Goal: Information Seeking & Learning: Learn about a topic

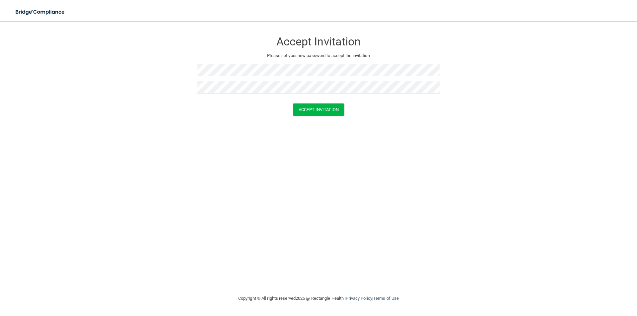
click at [245, 126] on div "Accept Invitation Please set your new password to accept the invitation Accept …" at bounding box center [318, 158] width 610 height 260
click at [37, 11] on img at bounding box center [40, 12] width 61 height 14
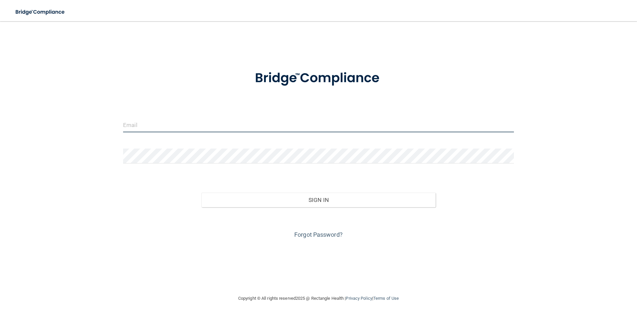
click at [180, 124] on input "email" at bounding box center [318, 124] width 391 height 15
type input "[EMAIL_ADDRESS][DOMAIN_NAME]"
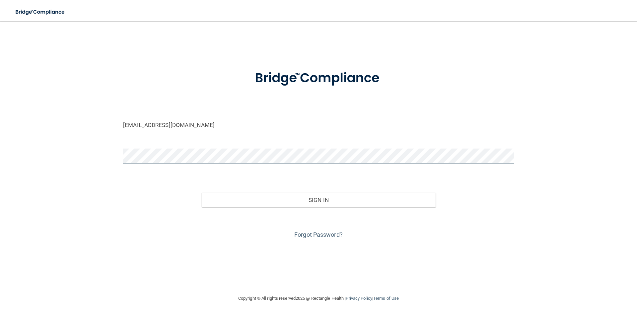
click at [201, 193] on button "Sign In" at bounding box center [318, 200] width 234 height 15
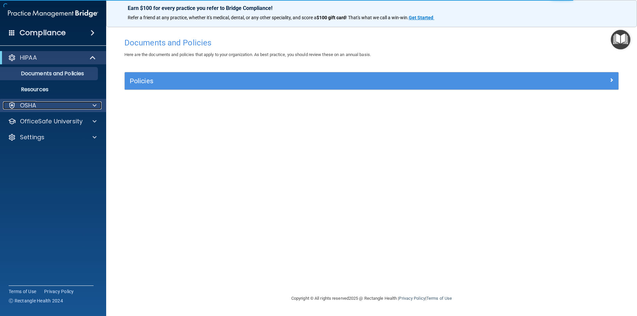
click at [43, 105] on div "OSHA" at bounding box center [44, 105] width 82 height 8
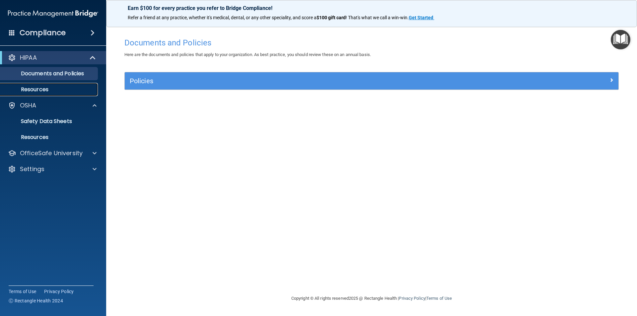
click at [41, 91] on p "Resources" at bounding box center [49, 89] width 91 height 7
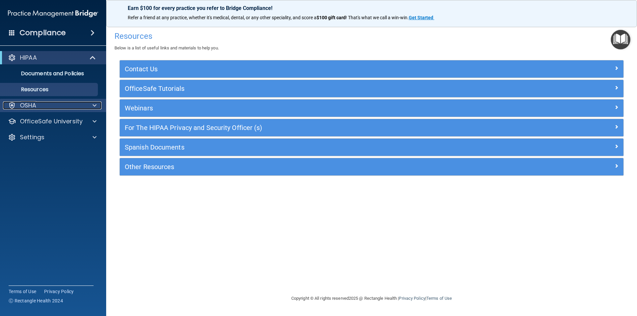
click at [38, 102] on div "OSHA" at bounding box center [44, 105] width 82 height 8
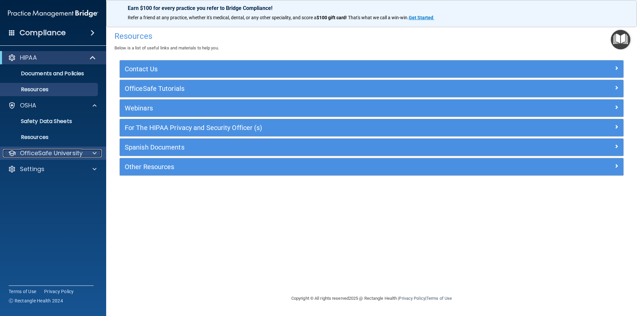
click at [95, 153] on span at bounding box center [95, 153] width 4 height 8
click at [95, 31] on span at bounding box center [93, 33] width 4 height 8
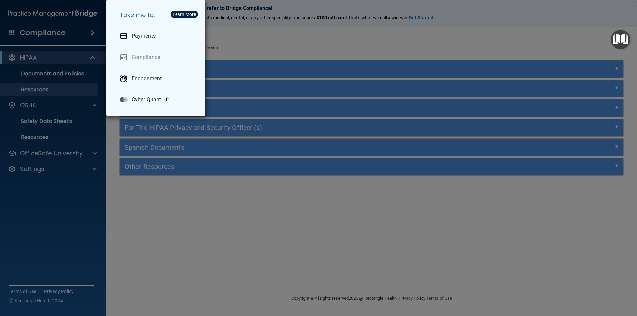
click at [174, 256] on div "Take me to: Payments Compliance Engagement Cyber Quant" at bounding box center [318, 158] width 637 height 316
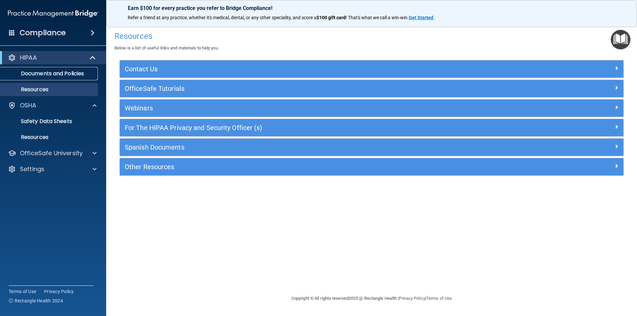
click at [40, 74] on p "Documents and Policies" at bounding box center [49, 73] width 91 height 7
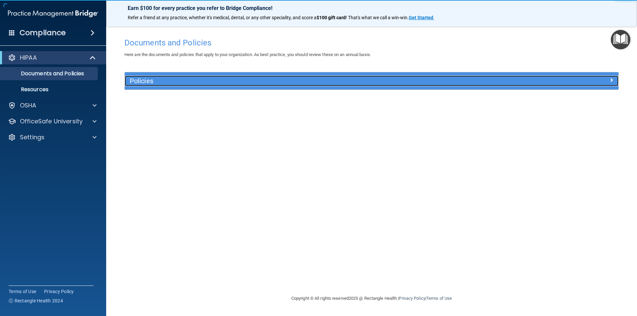
click at [197, 81] on h5 "Policies" at bounding box center [310, 80] width 360 height 7
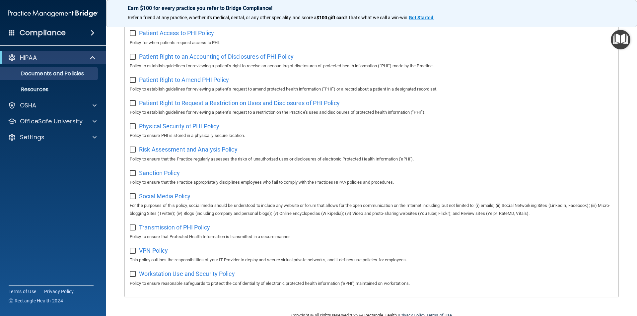
scroll to position [349, 0]
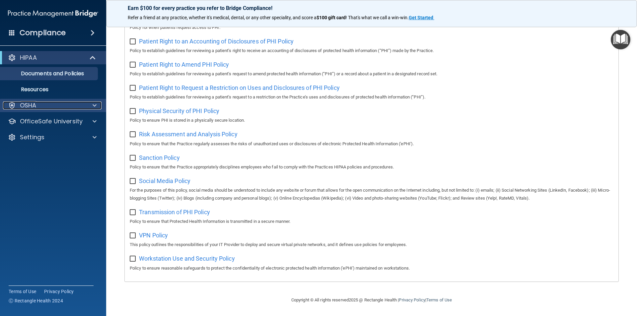
click at [45, 107] on div "OSHA" at bounding box center [44, 105] width 82 height 8
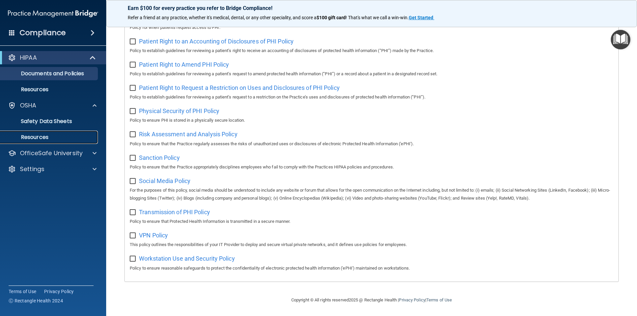
click at [45, 135] on p "Resources" at bounding box center [49, 137] width 91 height 7
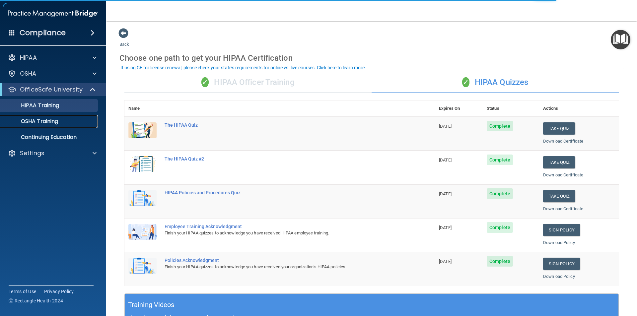
click at [49, 120] on p "OSHA Training" at bounding box center [31, 121] width 54 height 7
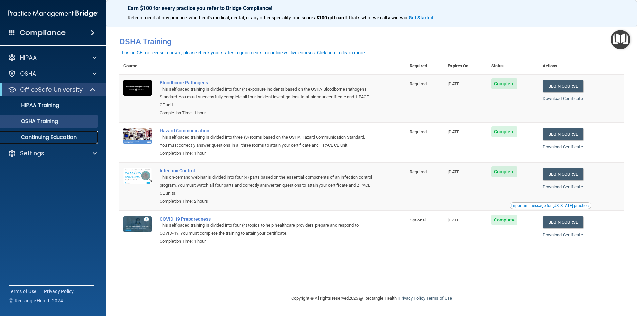
click at [58, 137] on p "Continuing Education" at bounding box center [49, 137] width 91 height 7
